Goal: Task Accomplishment & Management: Manage account settings

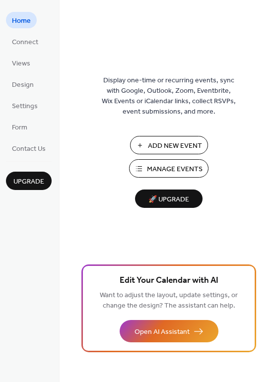
click at [173, 171] on span "Manage Events" at bounding box center [175, 169] width 56 height 10
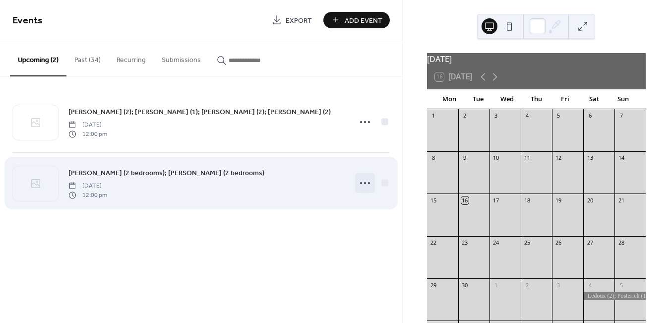
click at [364, 182] on circle at bounding box center [365, 183] width 2 height 2
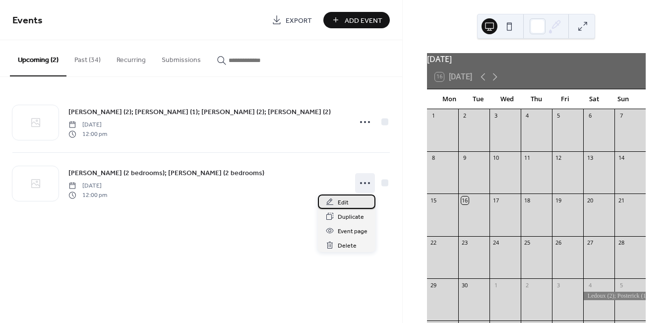
click at [350, 203] on div "Edit" at bounding box center [347, 202] width 58 height 14
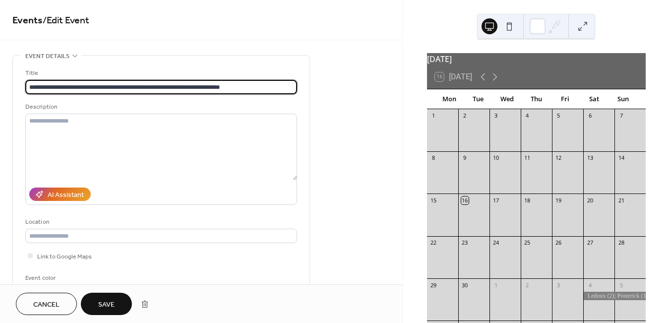
type input "**********"
click at [100, 307] on span "Save" at bounding box center [106, 305] width 16 height 10
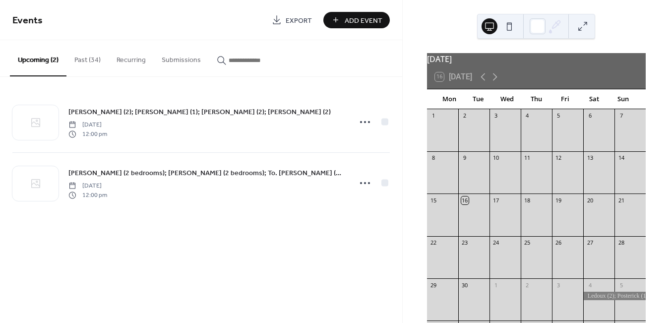
scroll to position [69, 0]
